Goal: Check status

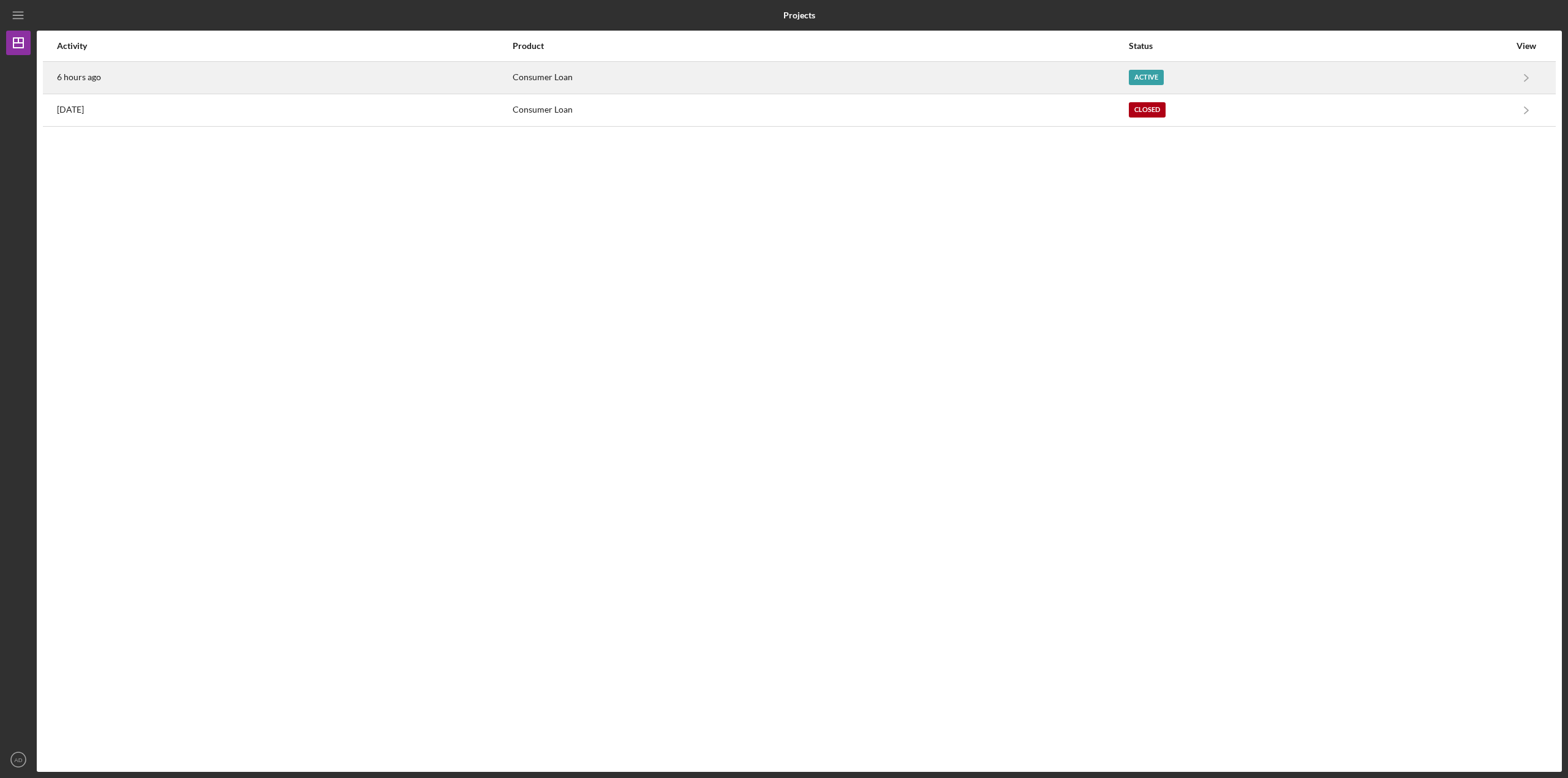
click at [129, 79] on div "6 hours ago" at bounding box center [284, 78] width 454 height 31
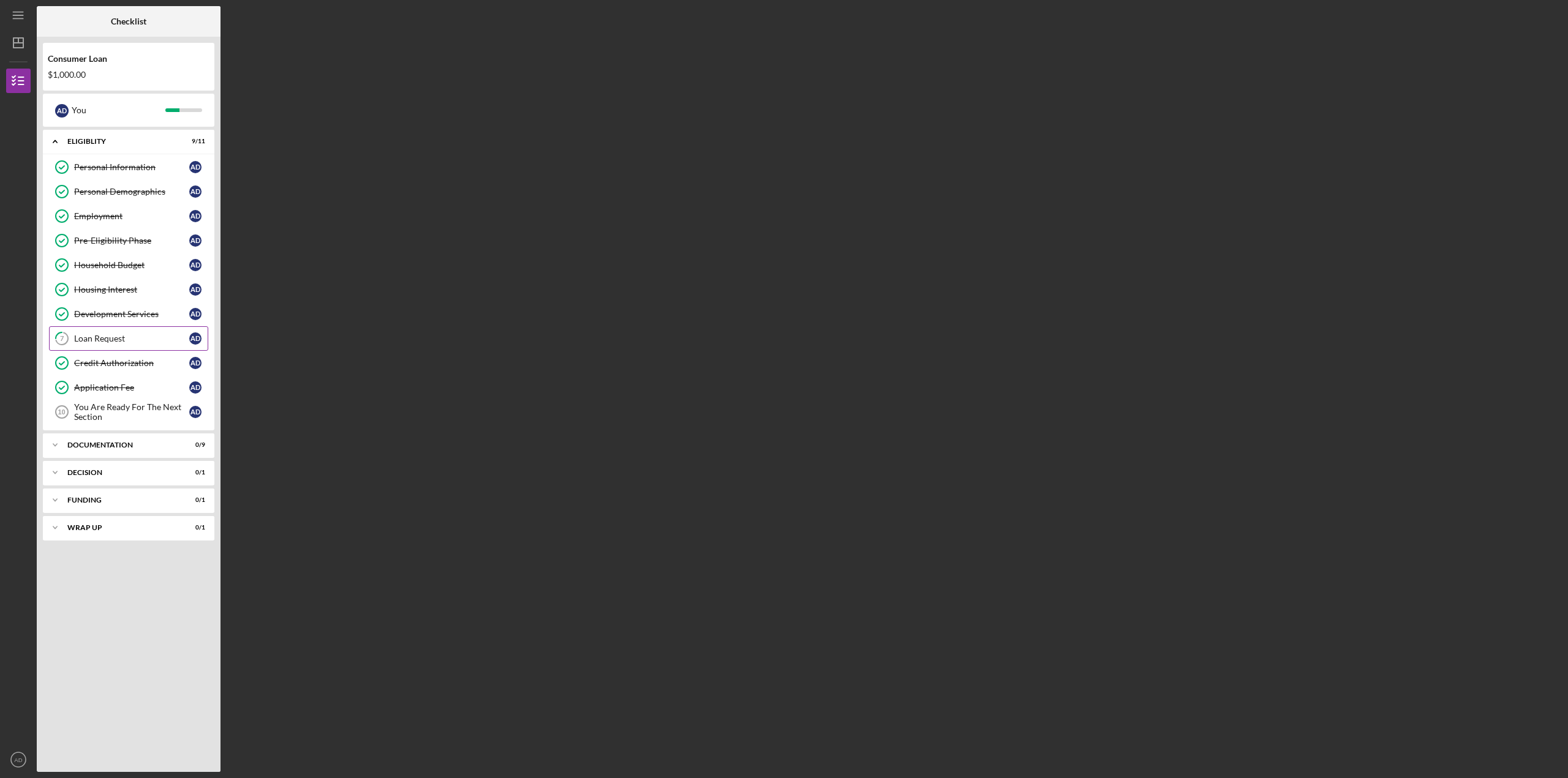
click at [119, 341] on div "Loan Request" at bounding box center [131, 338] width 115 height 10
